Goal: Information Seeking & Learning: Learn about a topic

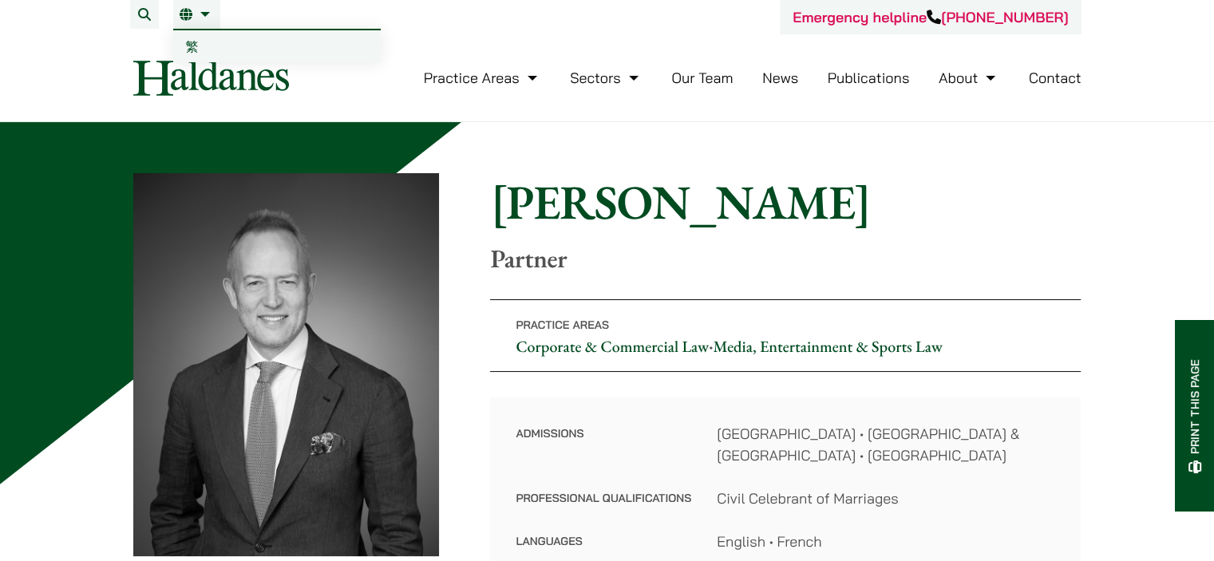
click at [195, 25] on li "EN 繁" at bounding box center [196, 14] width 47 height 29
click at [186, 45] on span "繁" at bounding box center [192, 46] width 13 height 16
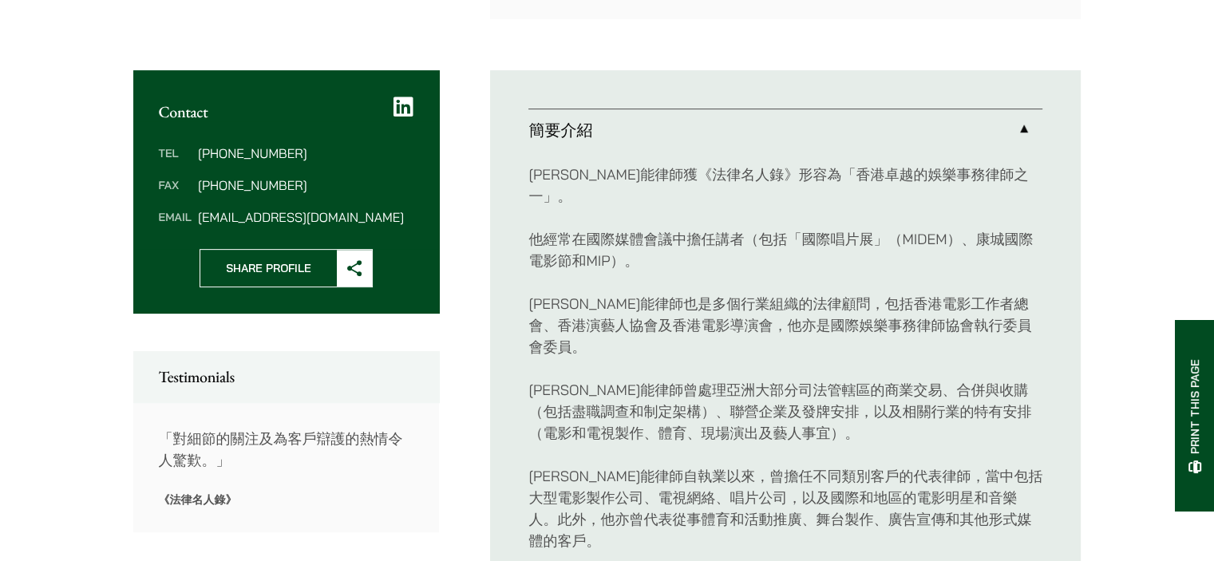
scroll to position [639, 0]
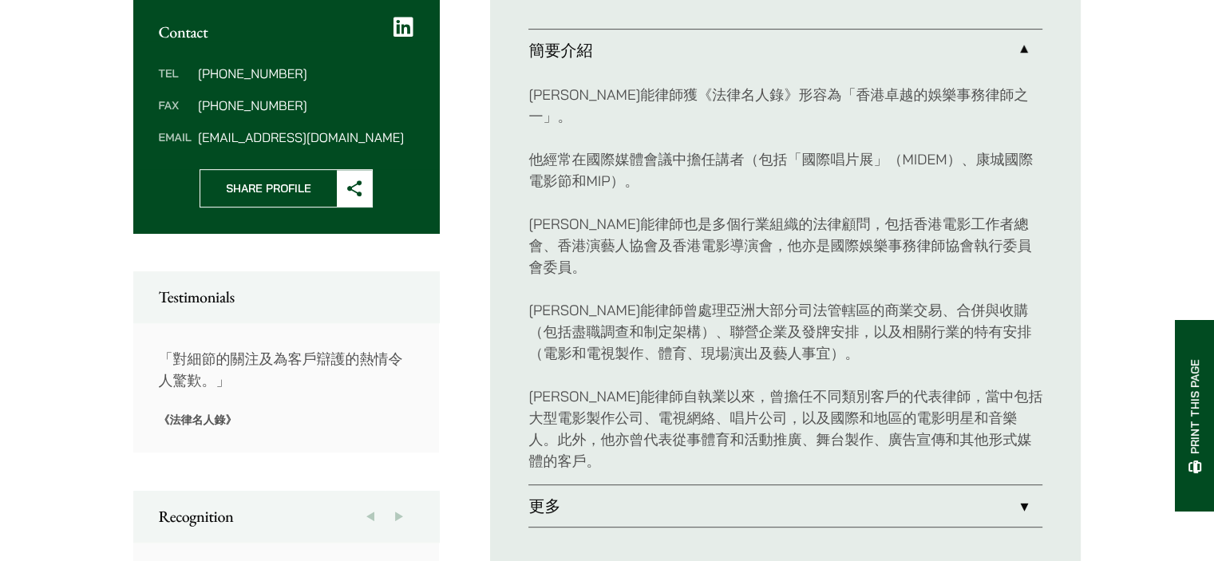
click at [953, 485] on link "更多" at bounding box center [786, 506] width 514 height 42
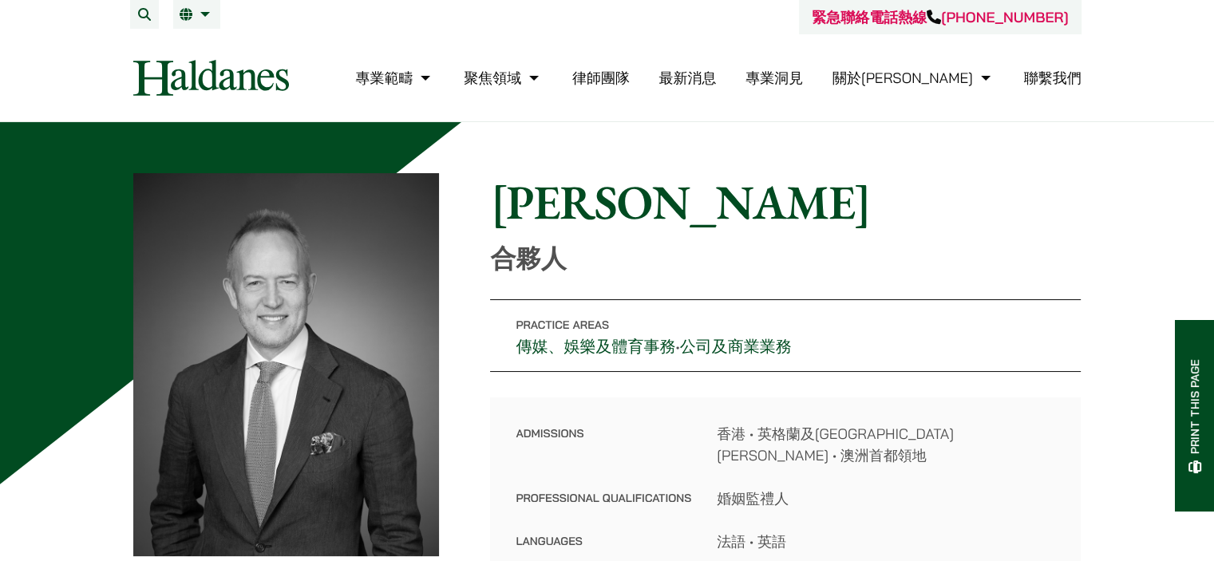
drag, startPoint x: 926, startPoint y: 363, endPoint x: 949, endPoint y: 50, distance: 313.8
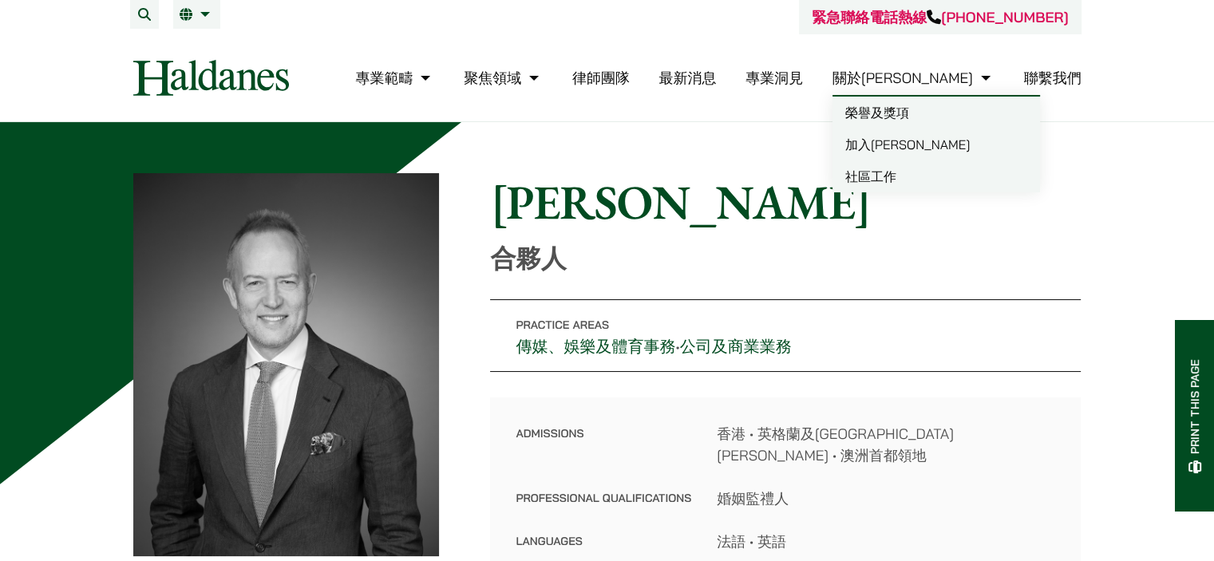
click at [969, 111] on link "榮譽及獎項" at bounding box center [937, 113] width 208 height 32
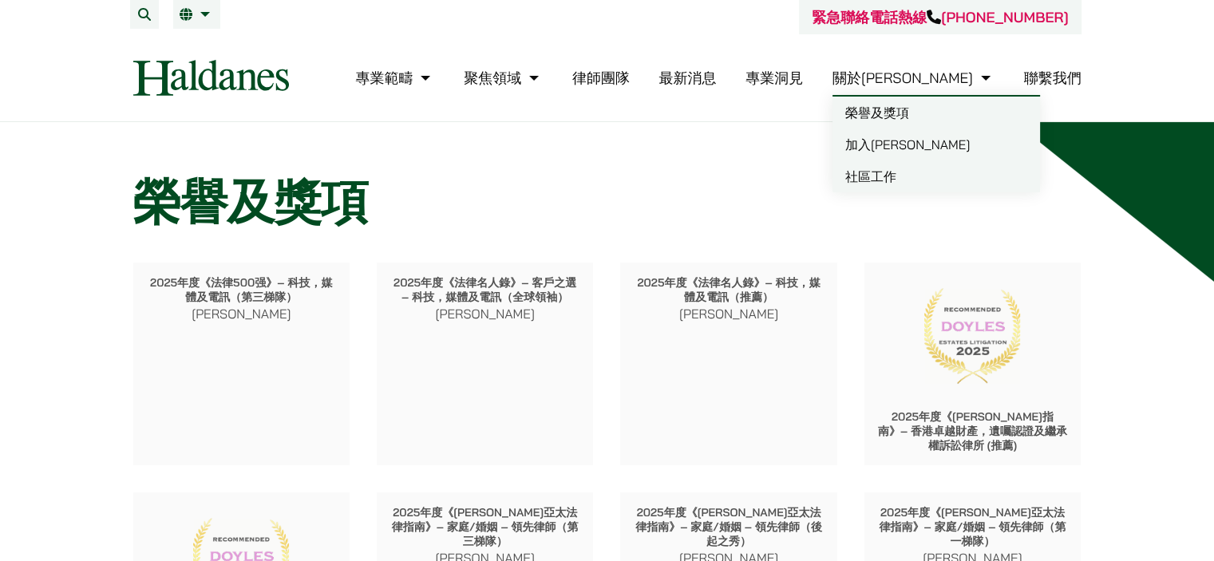
click at [965, 147] on link "加入[PERSON_NAME]" at bounding box center [937, 145] width 208 height 32
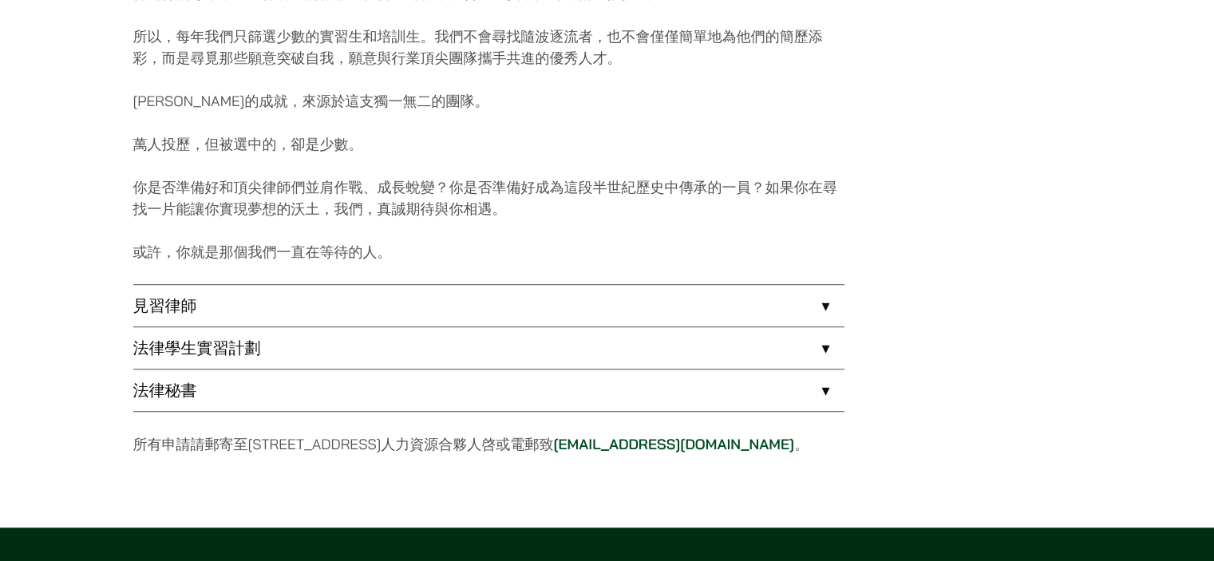
scroll to position [1198, 0]
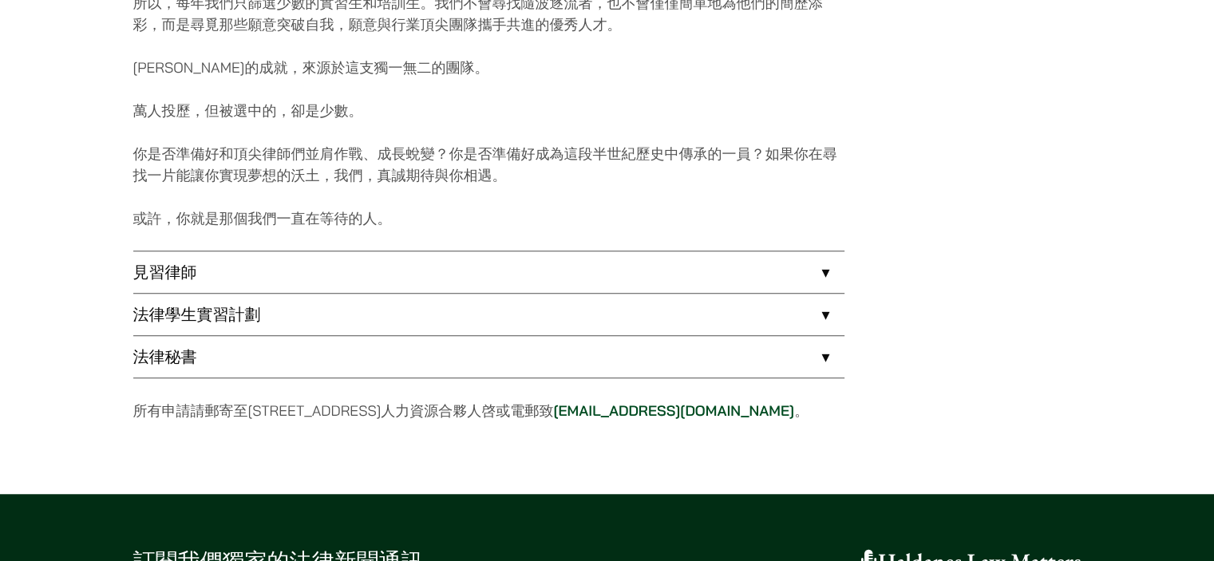
click at [824, 269] on link "見習律師" at bounding box center [488, 272] width 711 height 42
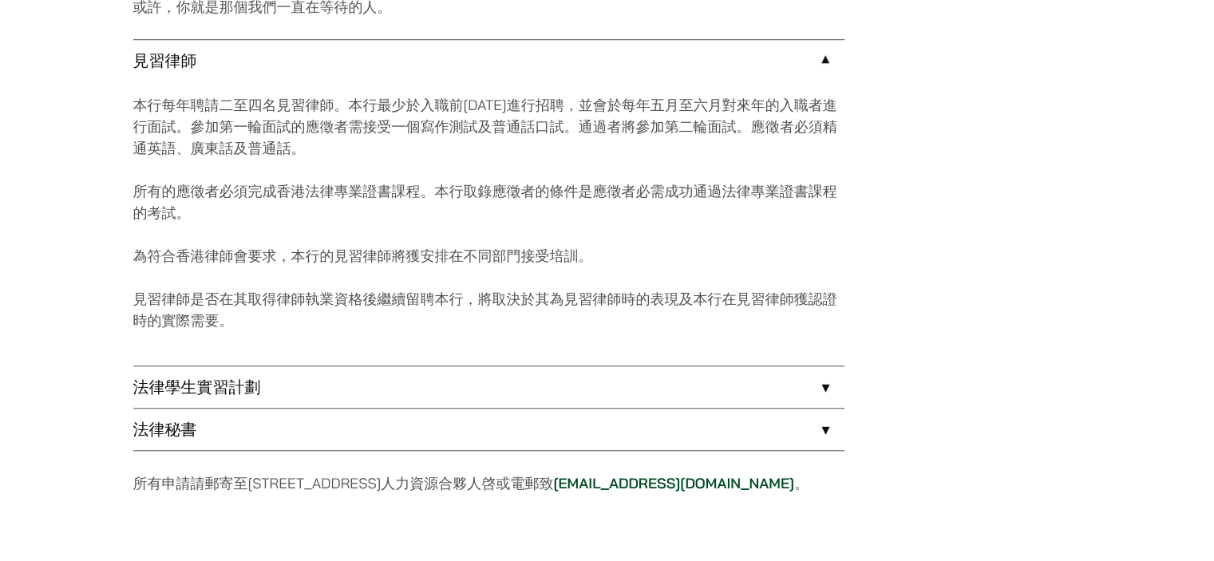
scroll to position [1437, 0]
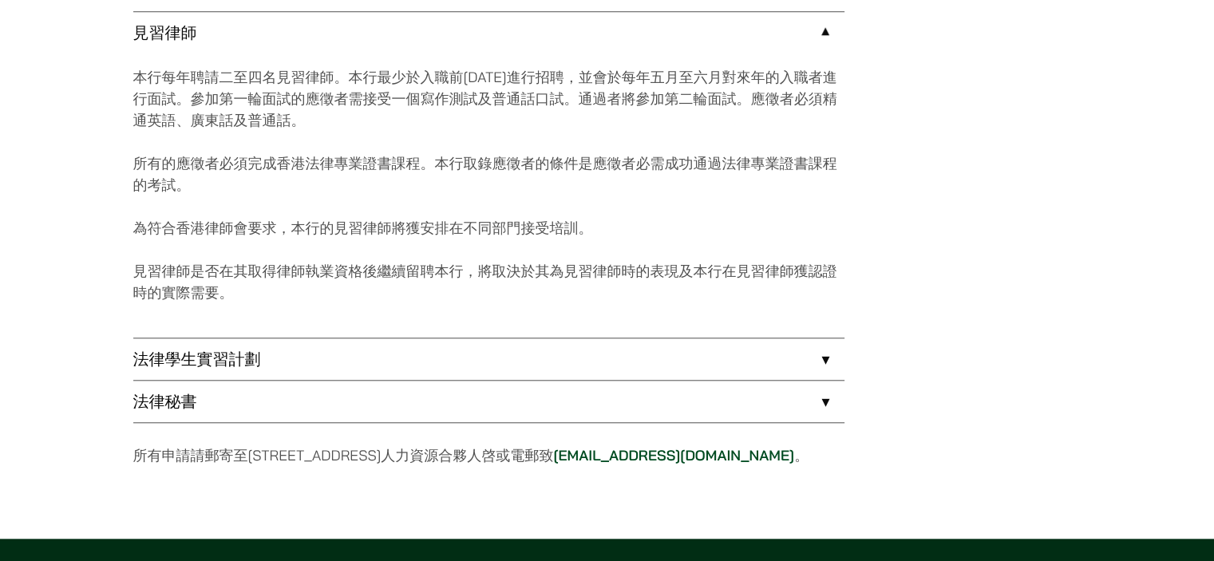
click at [827, 358] on link "法律學生實習計劃" at bounding box center [488, 360] width 711 height 42
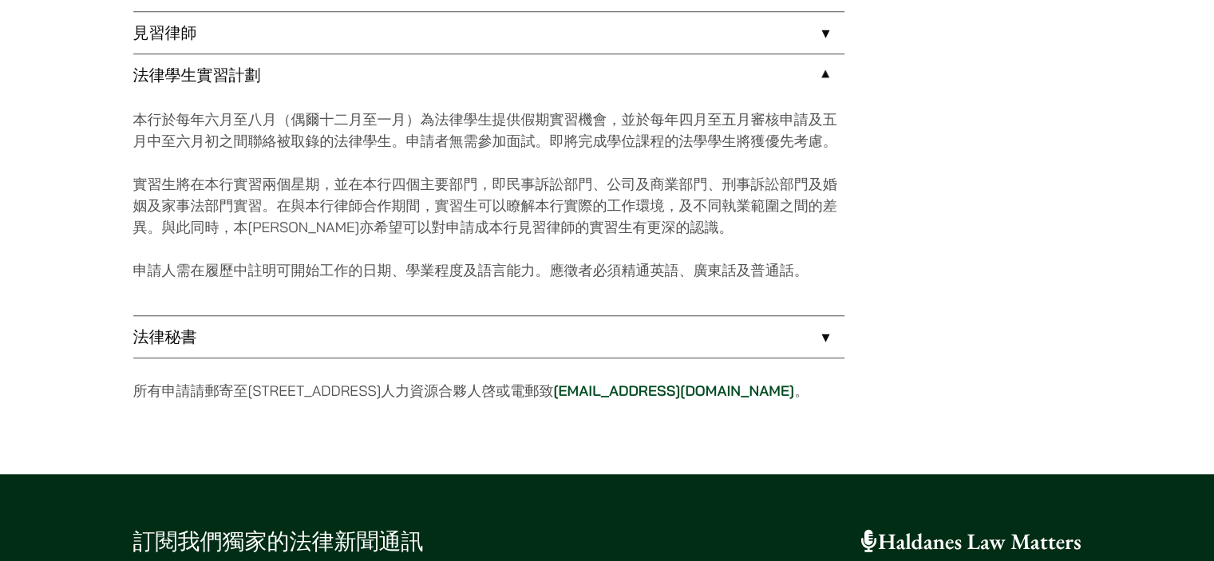
click at [833, 335] on link "法律秘書" at bounding box center [488, 337] width 711 height 42
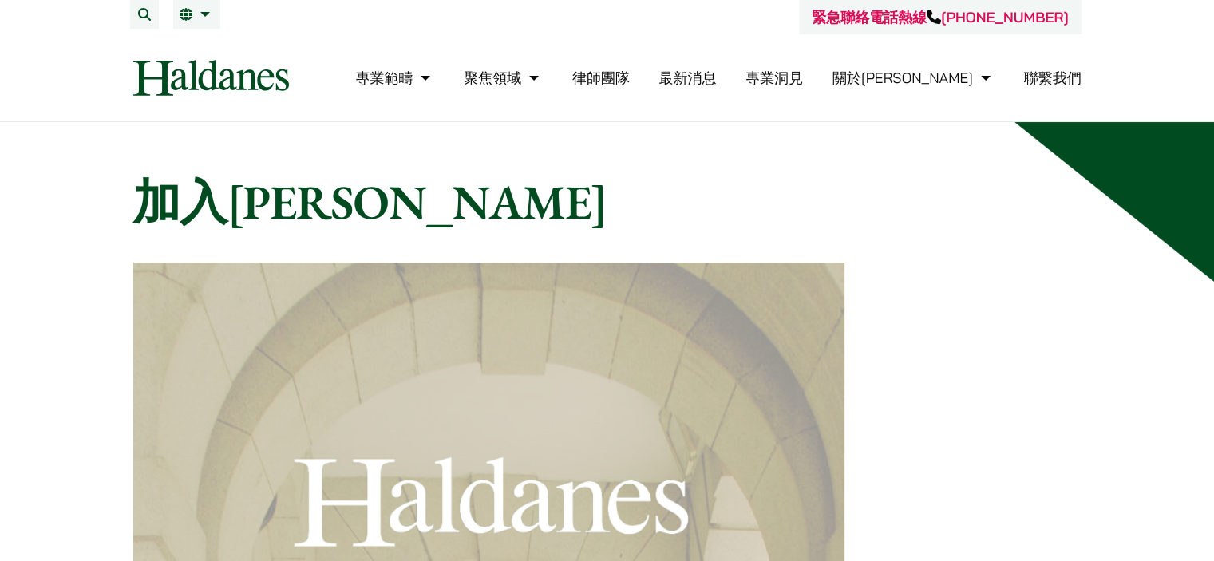
click at [630, 69] on link "律師團隊" at bounding box center [600, 78] width 57 height 18
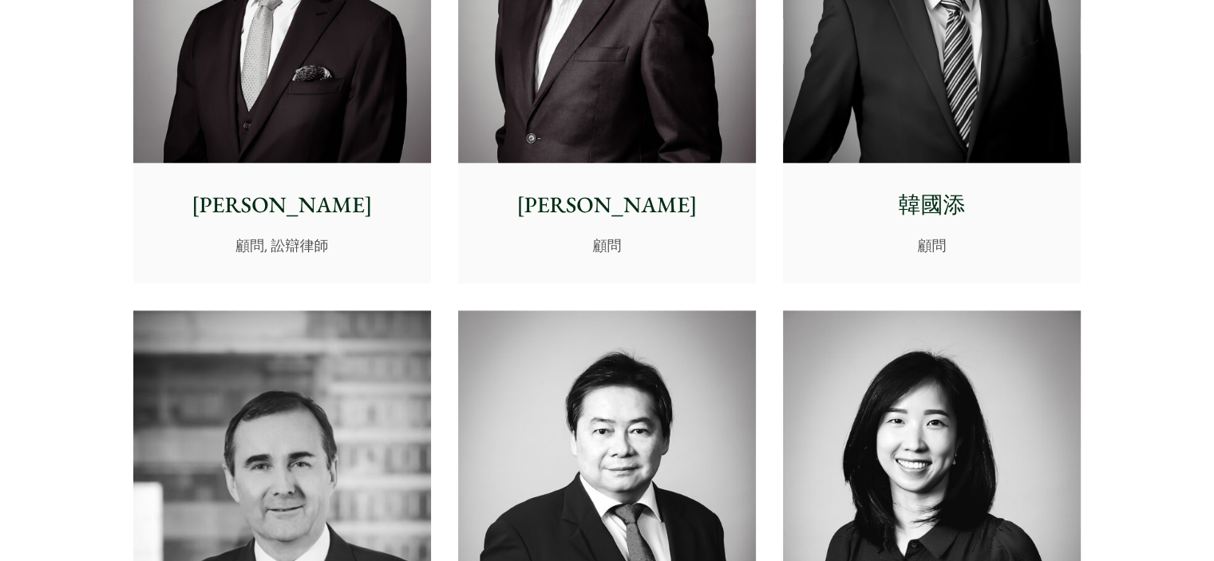
scroll to position [7904, 0]
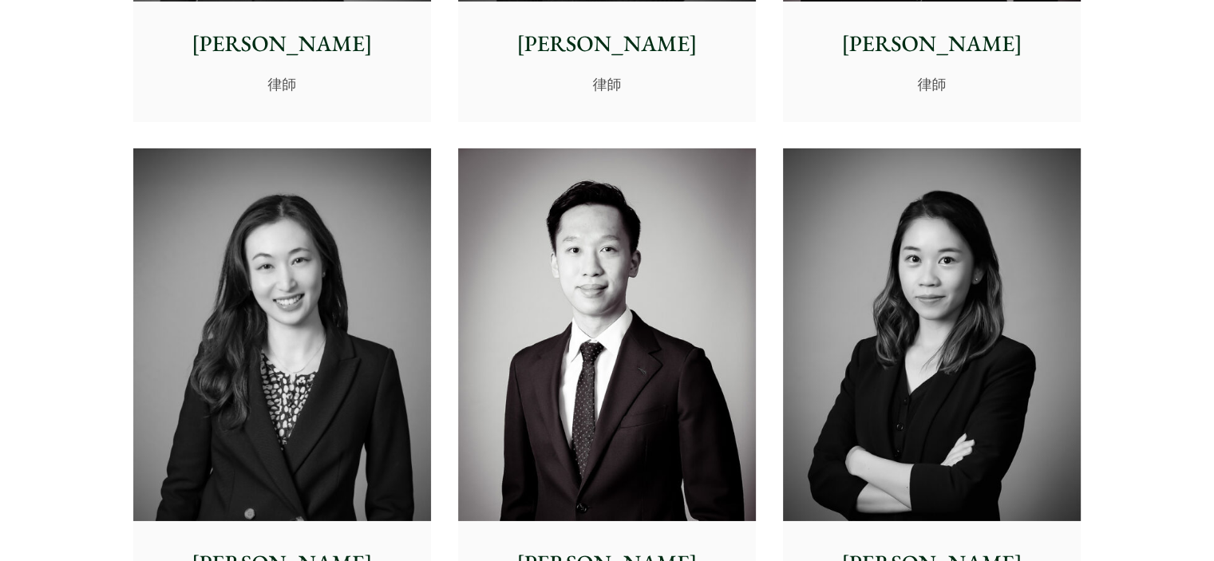
drag, startPoint x: 770, startPoint y: 144, endPoint x: 798, endPoint y: -97, distance: 242.0
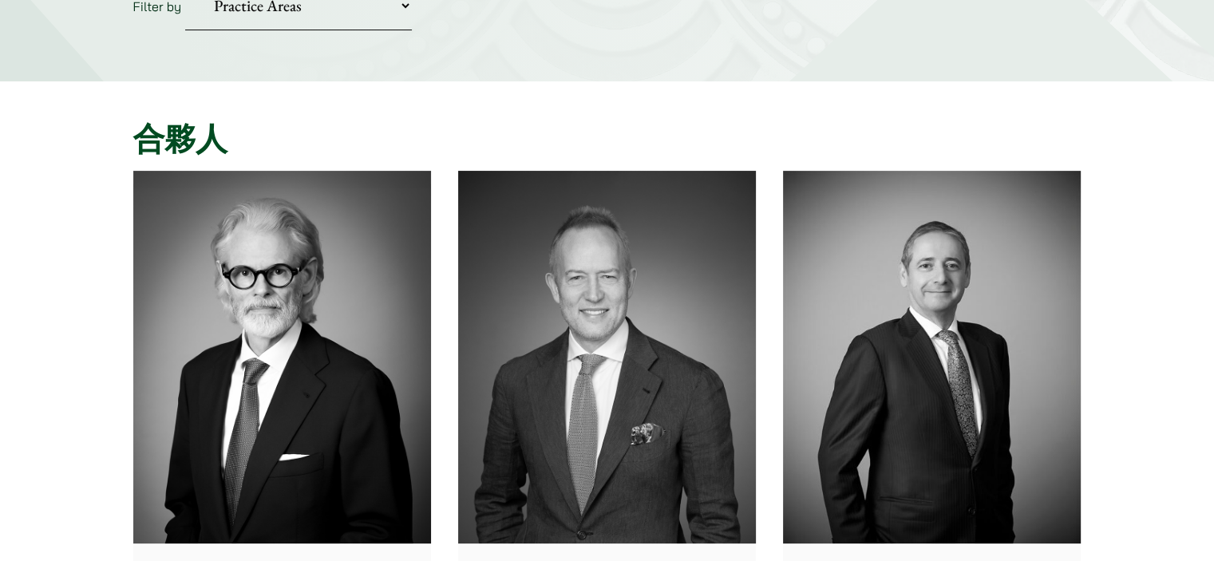
scroll to position [160, 0]
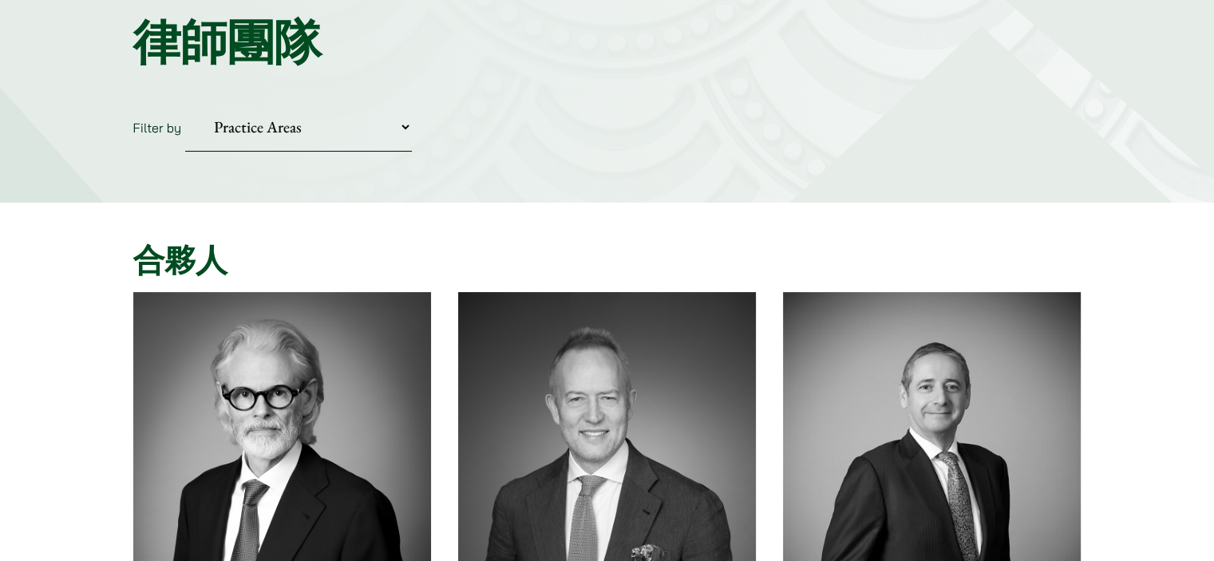
click at [409, 117] on select "Practice Areas 傳媒、娛樂及體育事務 公司及商業業務 刑事辯護 反壟斷和競爭法 婚姻及家事法 欺詐、資產追踪和追討 民事訴訟及爭議解決 物業及物…" at bounding box center [298, 127] width 227 height 49
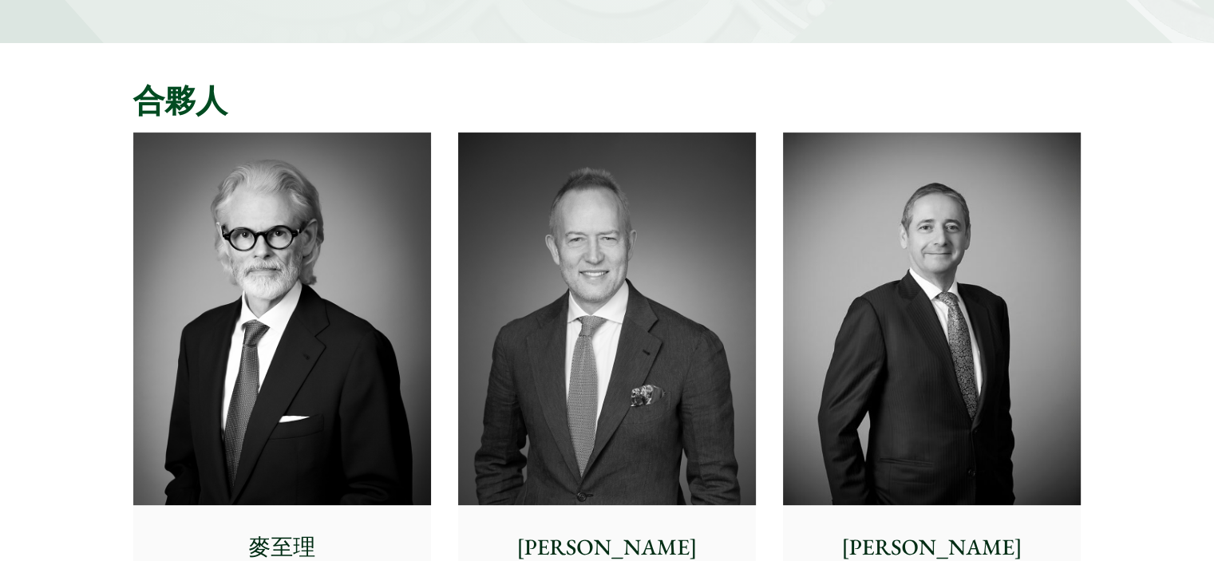
click at [366, 259] on img at bounding box center [282, 319] width 298 height 373
click at [912, 272] on img at bounding box center [932, 319] width 298 height 373
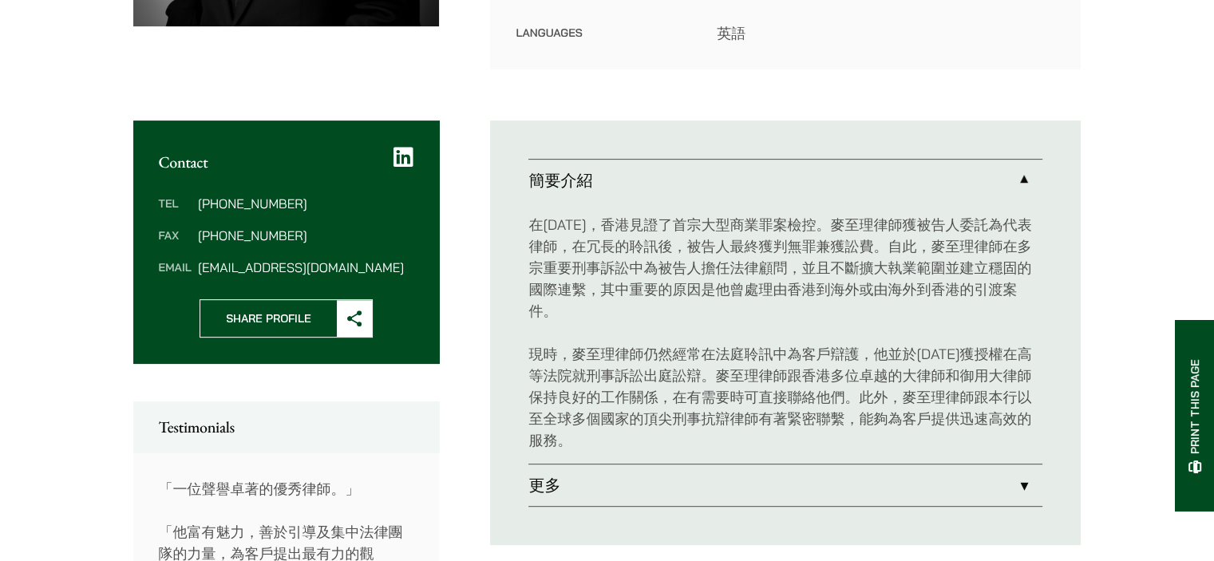
scroll to position [559, 0]
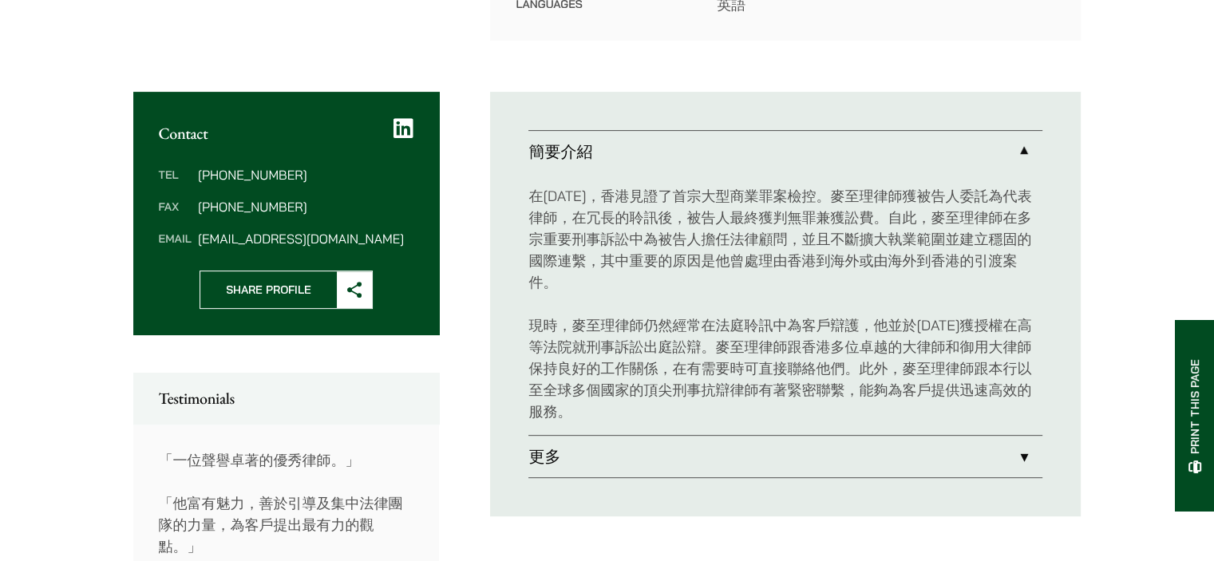
click at [1011, 440] on link "更多" at bounding box center [786, 457] width 514 height 42
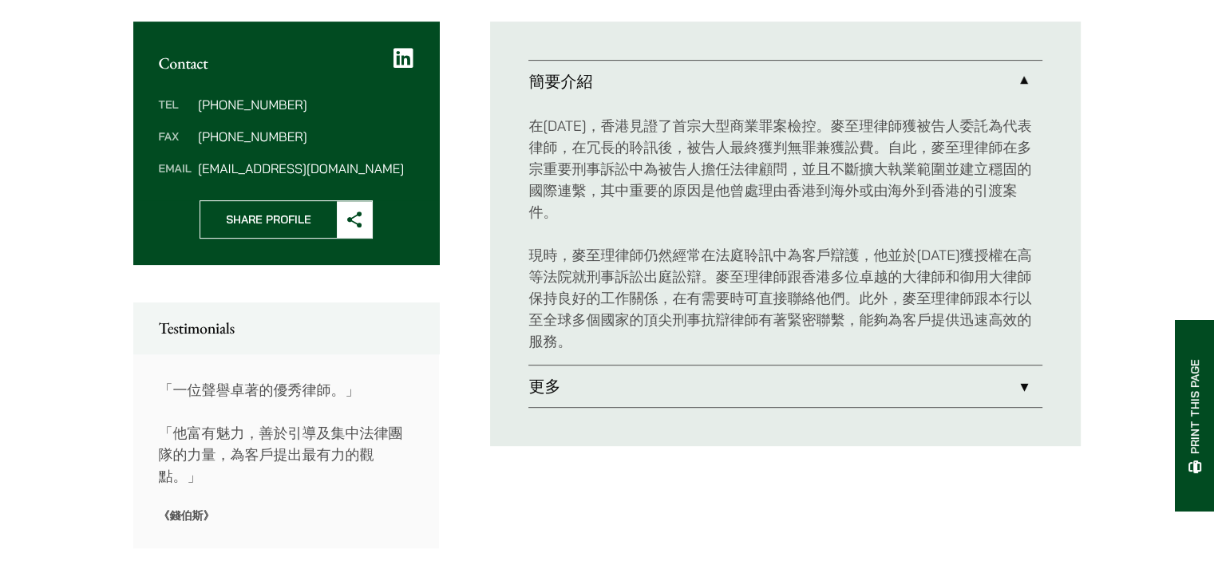
scroll to position [70, 0]
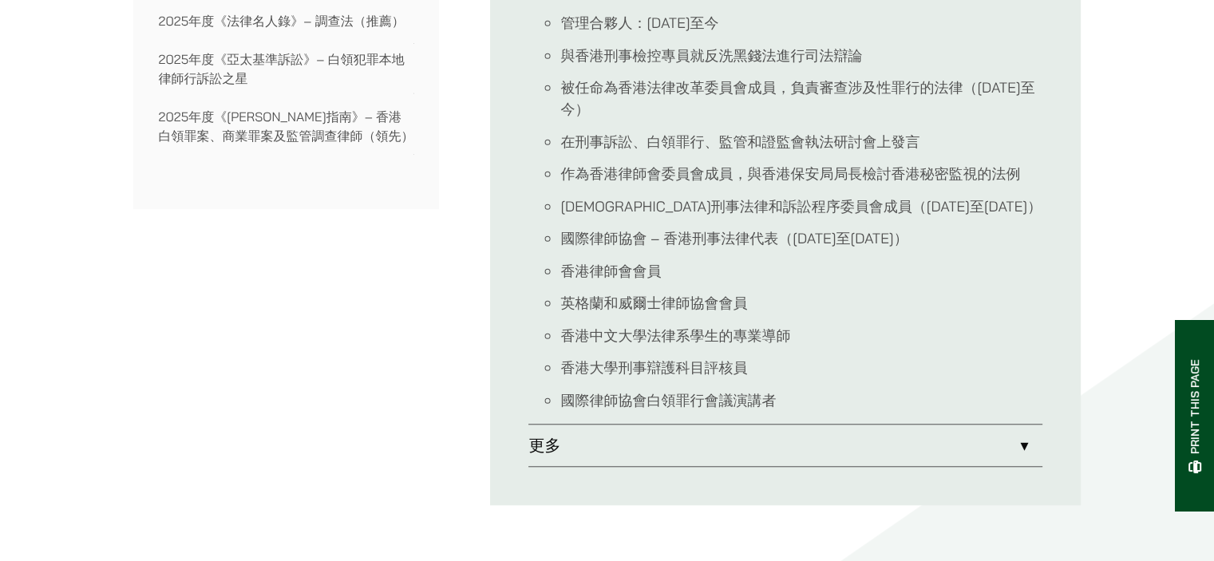
scroll to position [1277, 0]
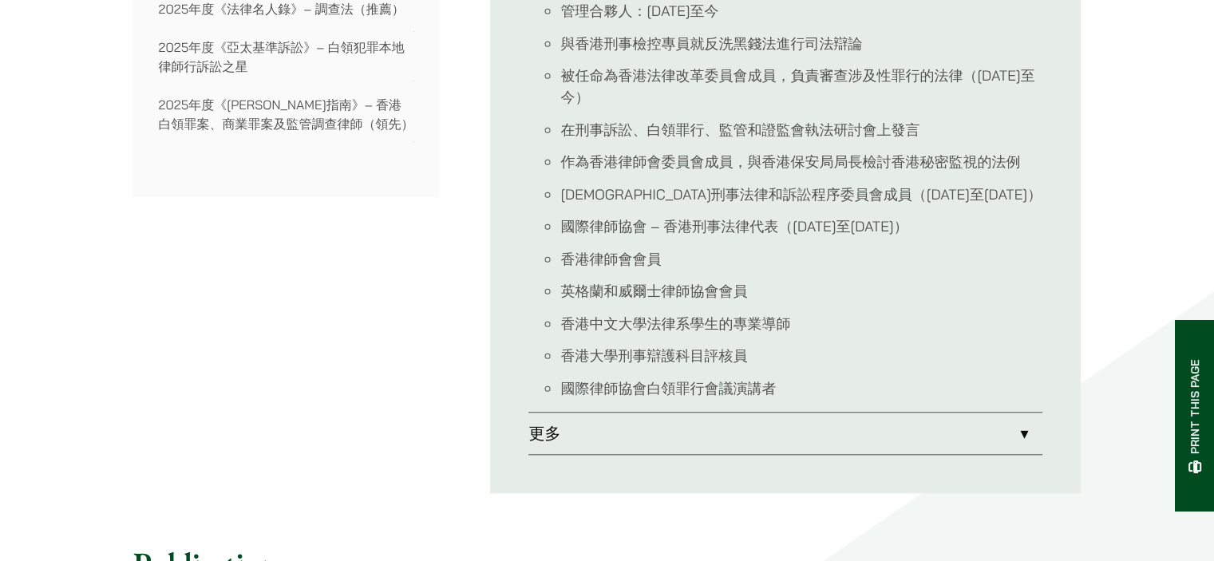
click at [715, 413] on link "更多" at bounding box center [786, 434] width 514 height 42
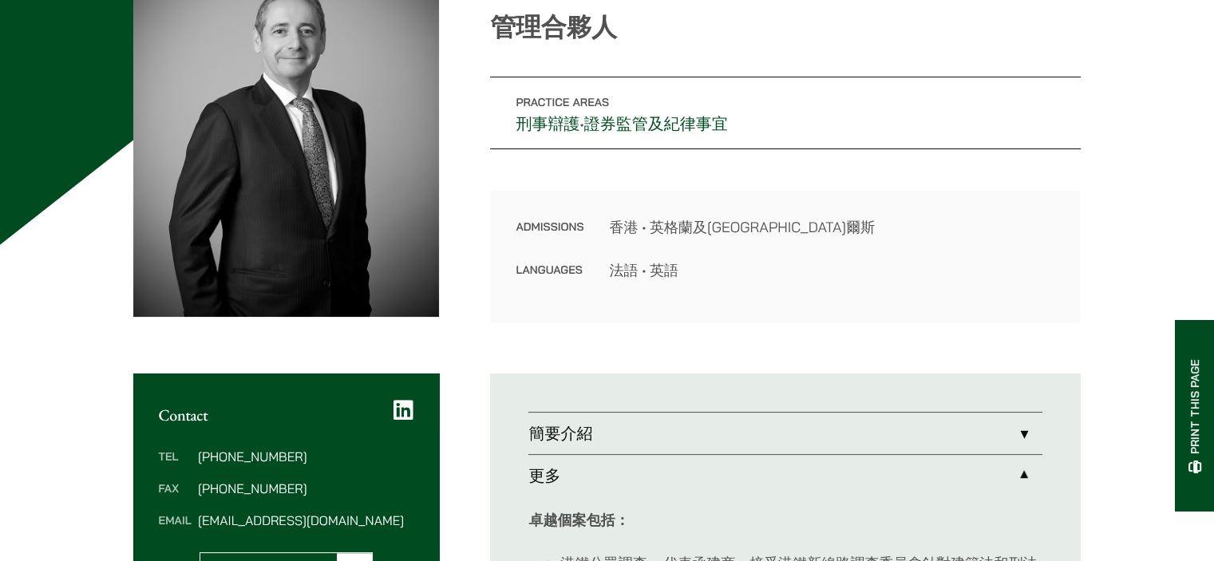
scroll to position [80, 0]
